Goal: Information Seeking & Learning: Understand process/instructions

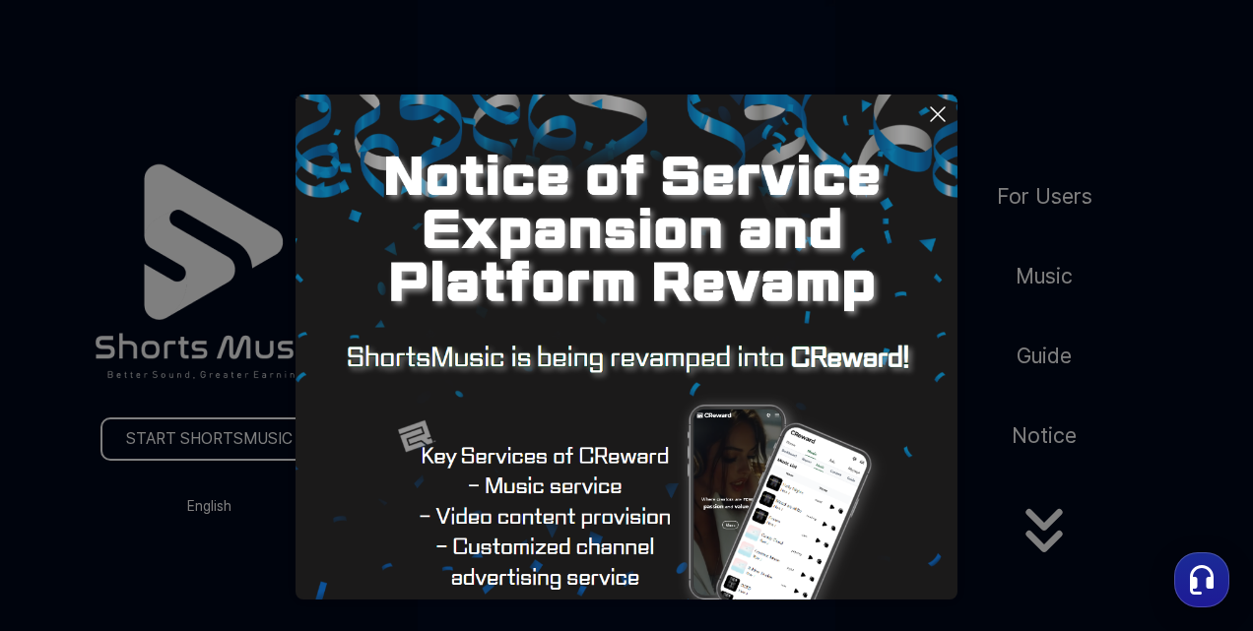
click at [238, 89] on button at bounding box center [626, 315] width 1253 height 631
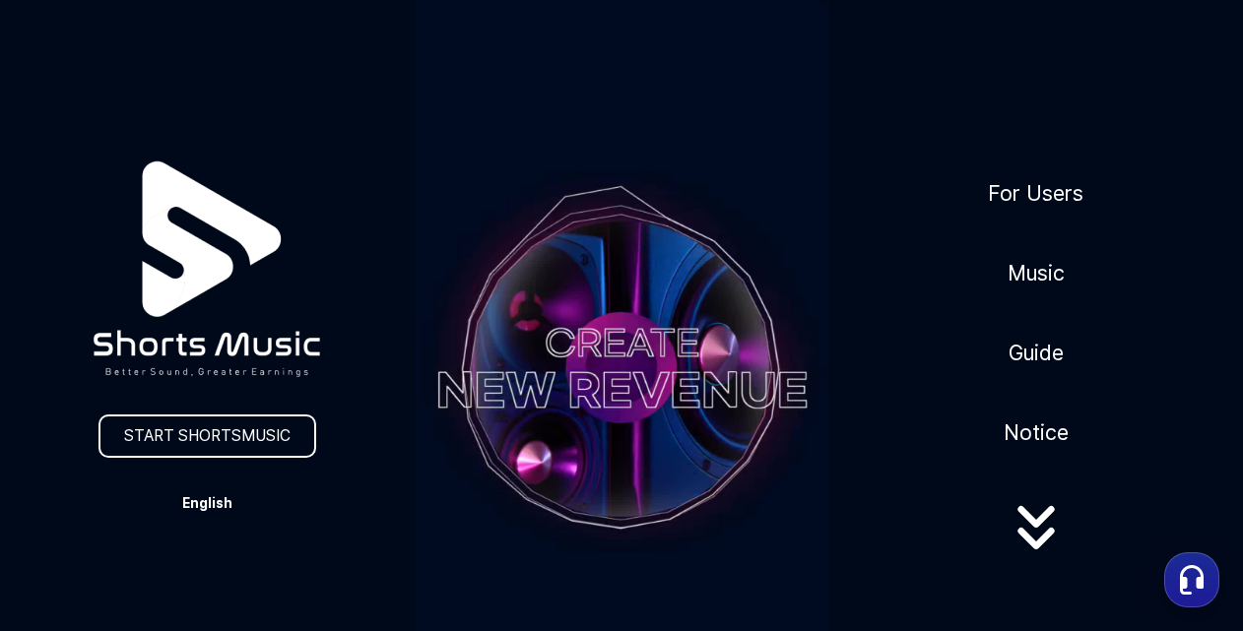
click at [198, 501] on button "English" at bounding box center [207, 504] width 95 height 28
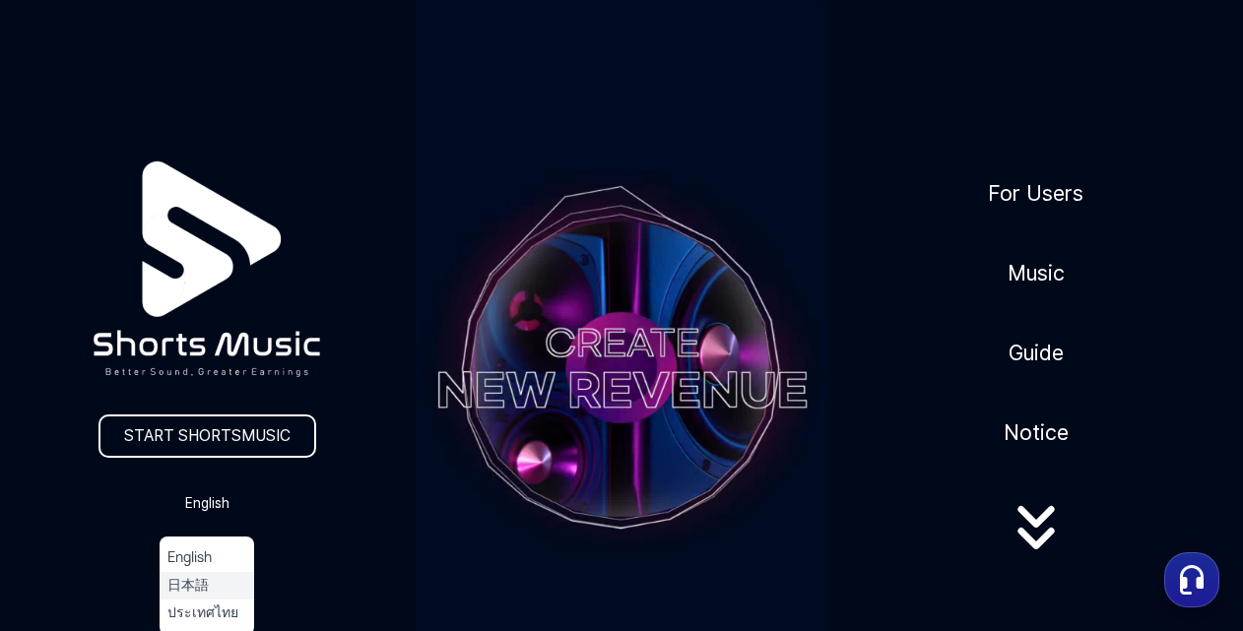
click at [188, 583] on button "日本語" at bounding box center [206, 586] width 79 height 20
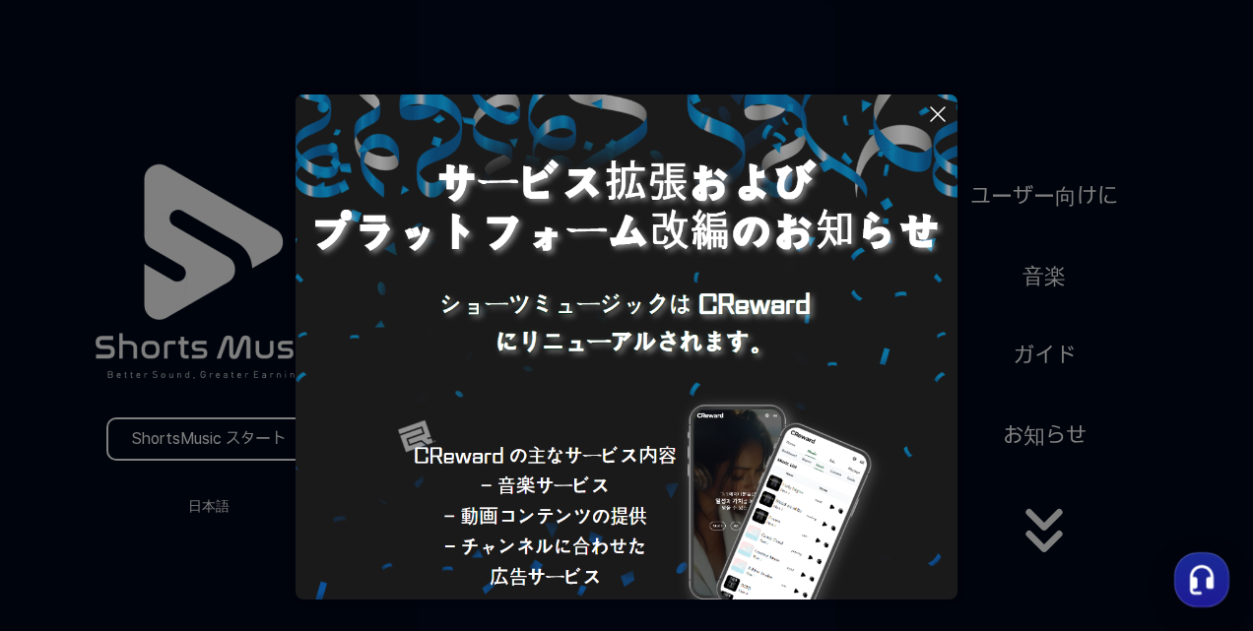
click at [929, 118] on icon at bounding box center [938, 114] width 24 height 24
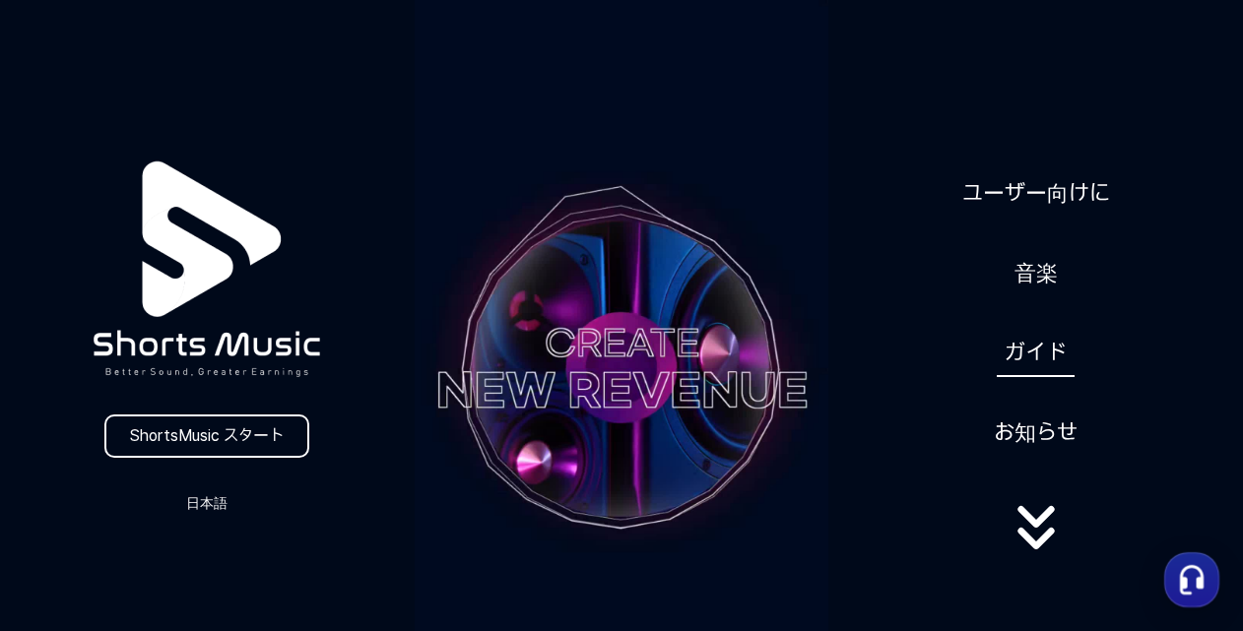
click at [1032, 359] on link "ガイド" at bounding box center [1036, 353] width 78 height 48
